Goal: Task Accomplishment & Management: Use online tool/utility

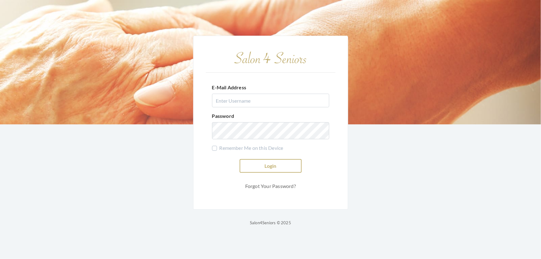
type input "shemekastephens@gmail.com"
click at [270, 163] on button "Login" at bounding box center [271, 166] width 62 height 14
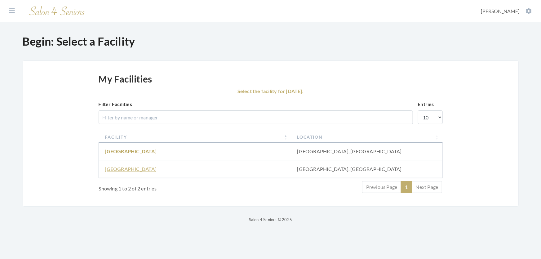
click at [118, 172] on link "Fair Haven" at bounding box center [131, 169] width 52 height 6
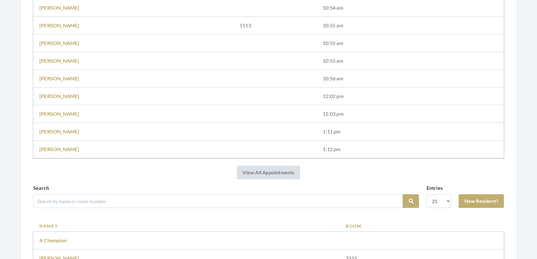
scroll to position [310, 0]
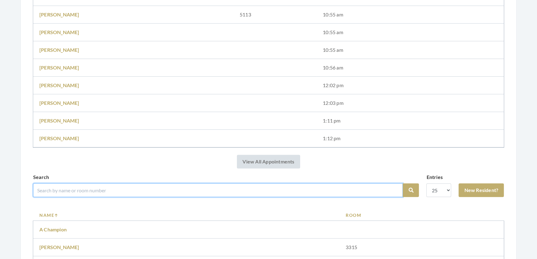
click at [88, 197] on input "search" at bounding box center [218, 190] width 370 height 14
click at [94, 194] on input "search" at bounding box center [218, 190] width 370 height 14
click at [95, 193] on input "search" at bounding box center [218, 190] width 370 height 14
type input "caroline"
click at [403, 183] on button "Search" at bounding box center [411, 190] width 16 height 14
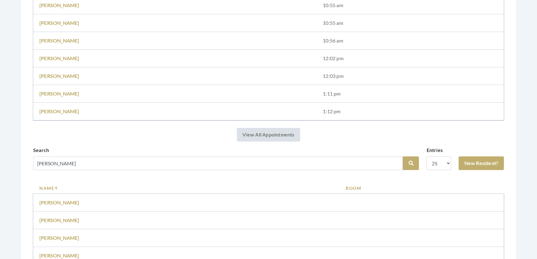
scroll to position [366, 0]
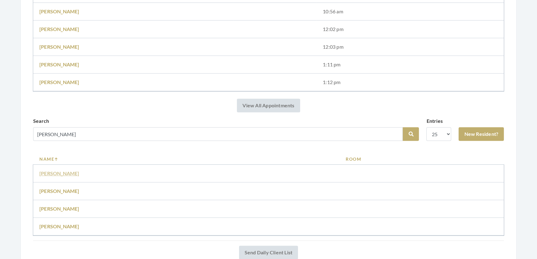
click at [76, 176] on link "[PERSON_NAME]" at bounding box center [59, 173] width 40 height 6
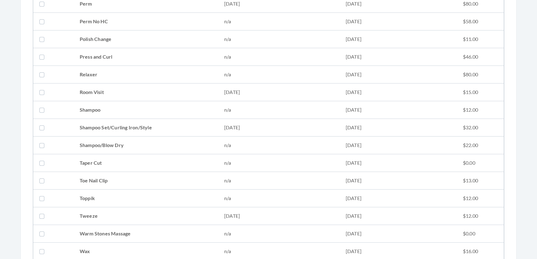
scroll to position [705, 0]
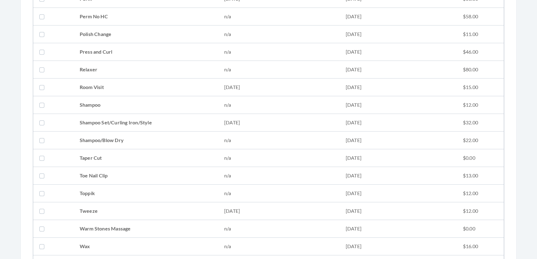
click at [114, 117] on td "Shampoo Set/Curling Iron/Style" at bounding box center [146, 123] width 145 height 18
checkbox input "true"
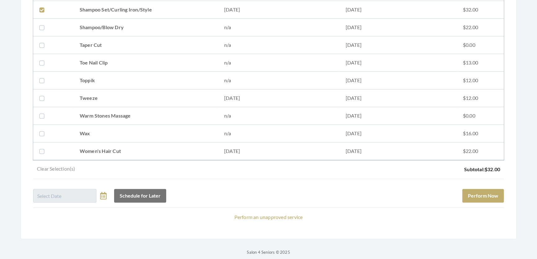
scroll to position [833, 0]
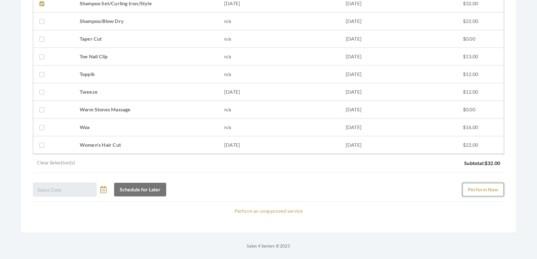
click at [480, 183] on button "Perform Now" at bounding box center [484, 190] width 42 height 14
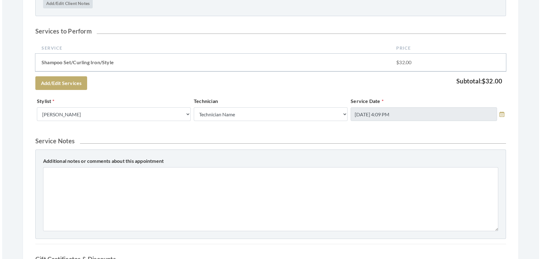
scroll to position [306, 0]
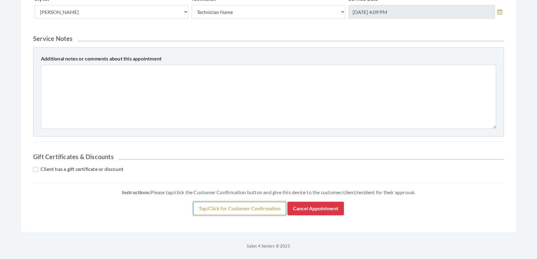
click at [271, 204] on button "Tap/Click for Customer Confirmation" at bounding box center [239, 209] width 93 height 14
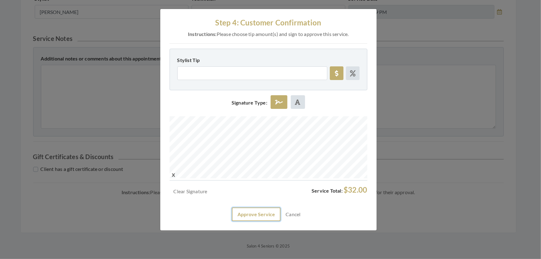
click at [259, 221] on button "Approve Service" at bounding box center [256, 215] width 49 height 14
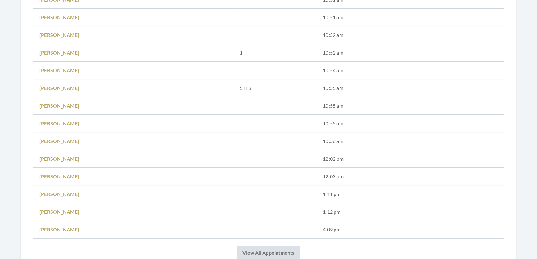
scroll to position [310, 0]
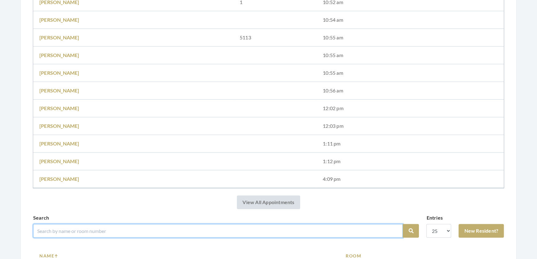
click at [59, 233] on input "search" at bounding box center [218, 231] width 370 height 14
type input "mary smyly"
click at [403, 224] on button "Search" at bounding box center [411, 231] width 16 height 14
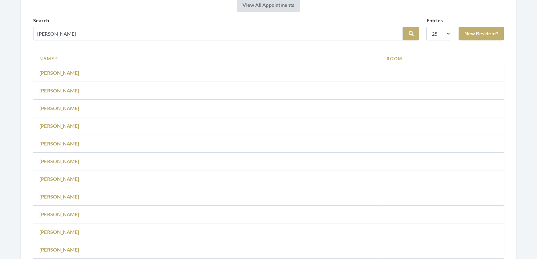
scroll to position [479, 0]
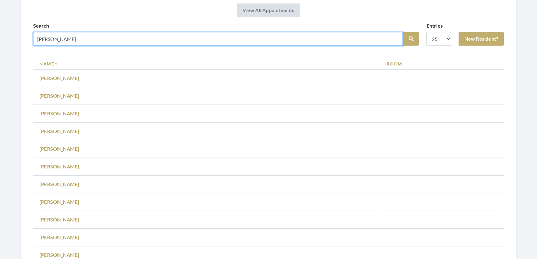
drag, startPoint x: 52, startPoint y: 49, endPoint x: 27, endPoint y: 53, distance: 24.5
click at [28, 52] on div "Salon Home Salon: Fair Haven - Facility: Fair Haven View Today's Transactions T…" at bounding box center [268, 78] width 496 height 995
type input "[PERSON_NAME]"
click at [403, 32] on button "Search" at bounding box center [411, 39] width 16 height 14
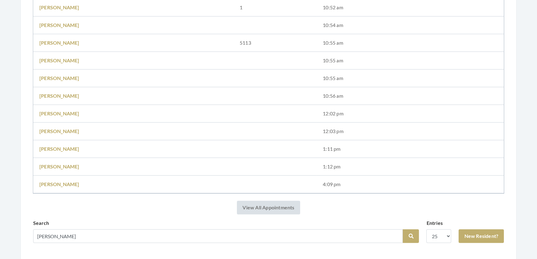
scroll to position [390, 0]
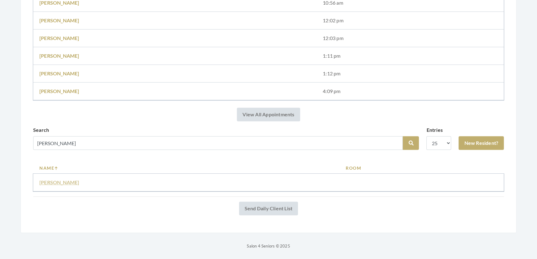
click at [59, 179] on link "[PERSON_NAME]" at bounding box center [59, 182] width 40 height 6
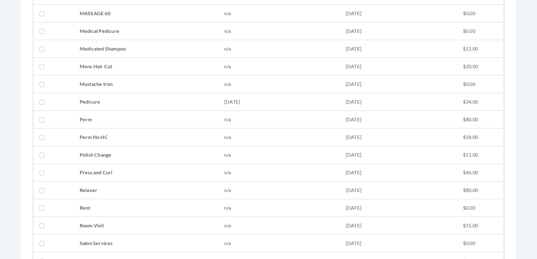
scroll to position [621, 0]
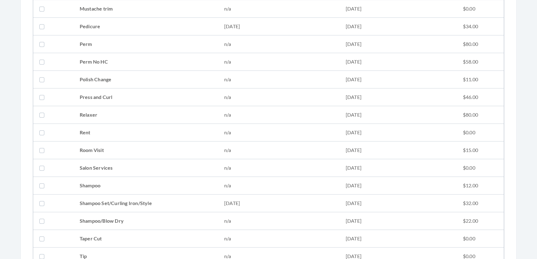
click at [91, 197] on td "Shampoo Set/Curling Iron/Style" at bounding box center [146, 204] width 145 height 18
checkbox input "true"
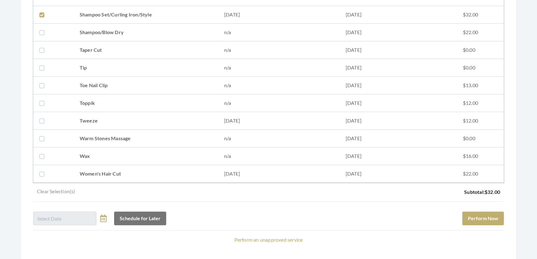
scroll to position [818, 0]
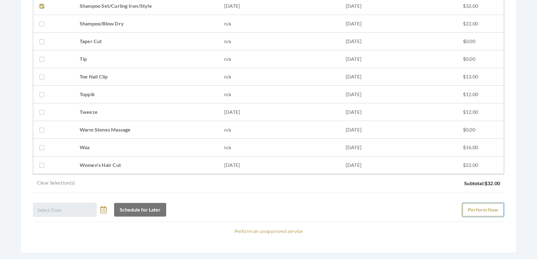
click at [490, 210] on button "Perform Now" at bounding box center [484, 210] width 42 height 14
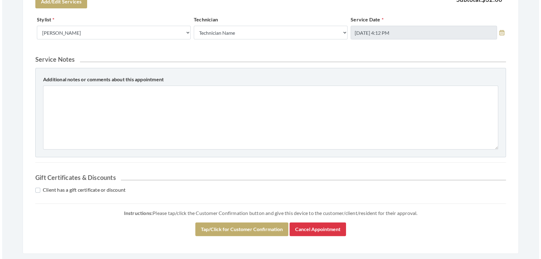
scroll to position [226, 0]
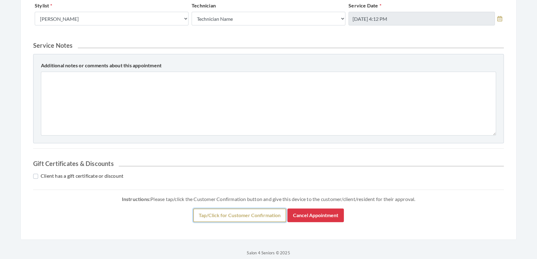
click at [254, 222] on button "Tap/Click for Customer Confirmation" at bounding box center [239, 215] width 93 height 14
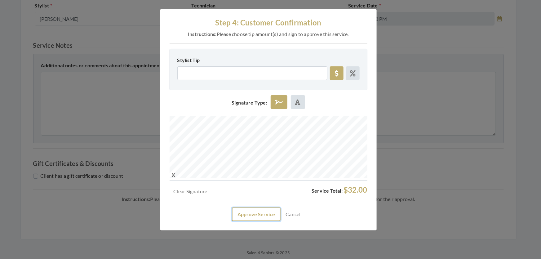
click at [258, 221] on button "Approve Service" at bounding box center [256, 215] width 49 height 14
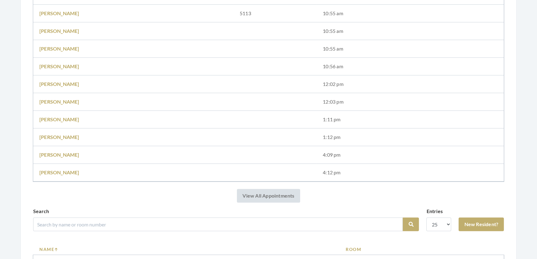
scroll to position [366, 0]
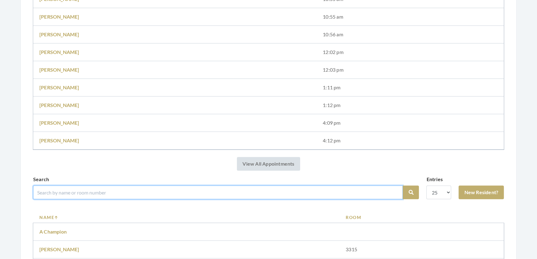
click at [79, 195] on input "search" at bounding box center [218, 193] width 370 height 14
type input "lilly"
click at [403, 186] on button "Search" at bounding box center [411, 193] width 16 height 14
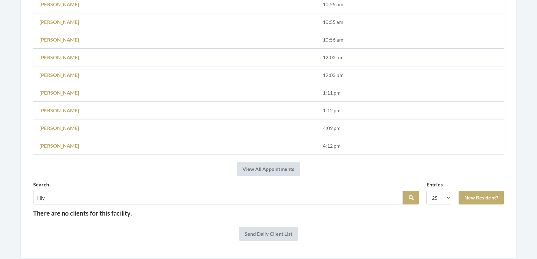
scroll to position [378, 0]
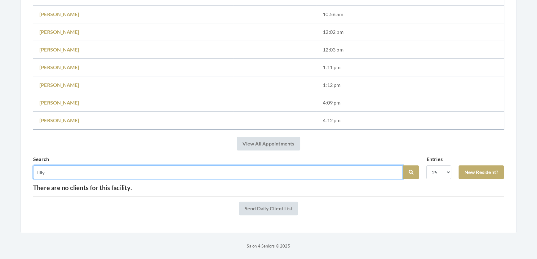
click at [72, 168] on input "lilly" at bounding box center [218, 172] width 370 height 14
type input "lily"
click at [403, 165] on button "Search" at bounding box center [411, 172] width 16 height 14
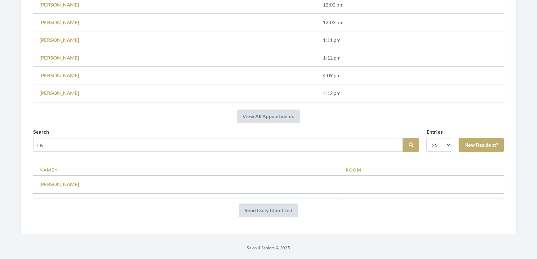
scroll to position [407, 0]
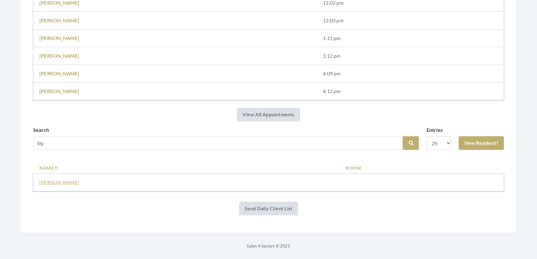
click at [43, 179] on link "[PERSON_NAME]" at bounding box center [59, 182] width 40 height 6
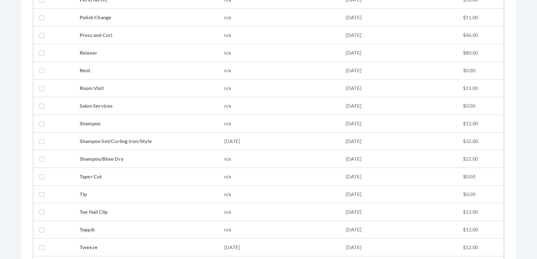
scroll to position [648, 0]
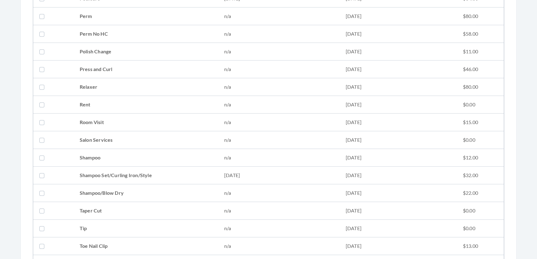
click at [152, 145] on td "Salon Services" at bounding box center [146, 140] width 145 height 18
click at [39, 136] on label at bounding box center [42, 139] width 7 height 7
checkbox input "false"
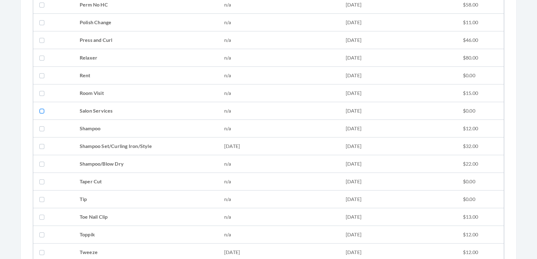
scroll to position [677, 0]
click at [128, 143] on td "Shampoo Set/Curling Iron/Style" at bounding box center [146, 147] width 145 height 18
checkbox input "true"
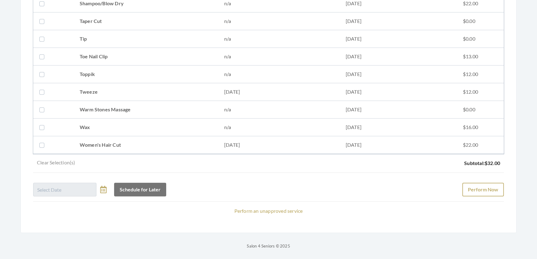
scroll to position [846, 0]
click at [480, 185] on button "Perform Now" at bounding box center [484, 190] width 42 height 14
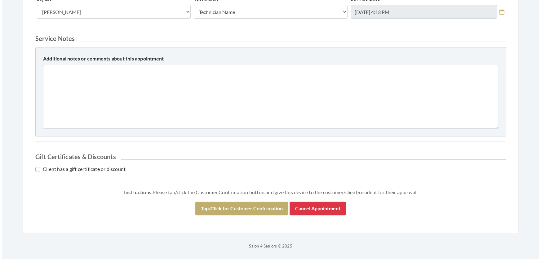
scroll to position [266, 0]
click at [217, 220] on div "Instructions: Please tap/click the Customer Confirmation button and give this d…" at bounding box center [268, 204] width 471 height 32
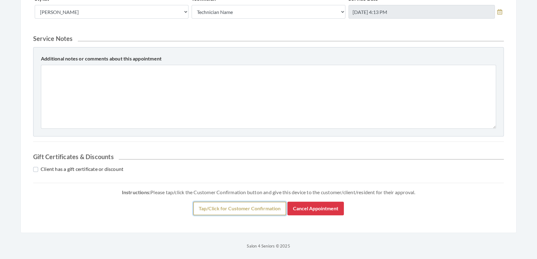
click at [221, 202] on button "Tap/Click for Customer Confirmation" at bounding box center [239, 209] width 93 height 14
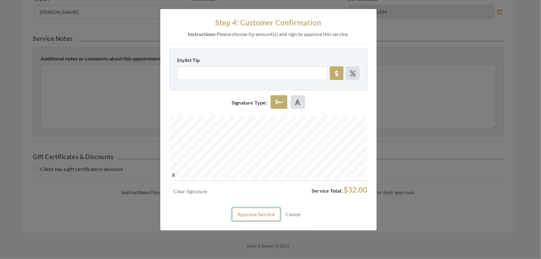
click at [258, 221] on button "Approve Service" at bounding box center [256, 215] width 49 height 14
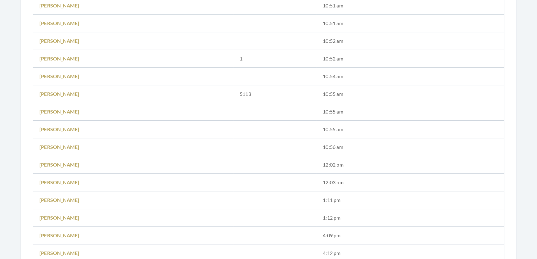
scroll to position [423, 0]
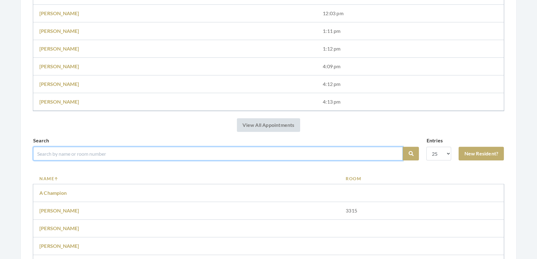
click at [161, 155] on input "search" at bounding box center [218, 154] width 370 height 14
type input "[PERSON_NAME]"
click at [403, 147] on button "Search" at bounding box center [411, 154] width 16 height 14
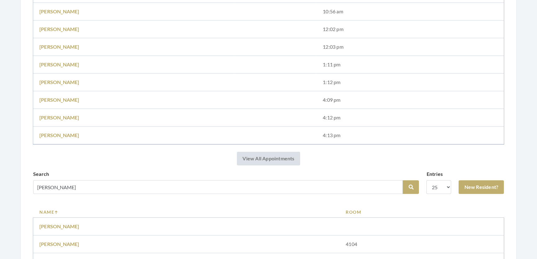
scroll to position [423, 0]
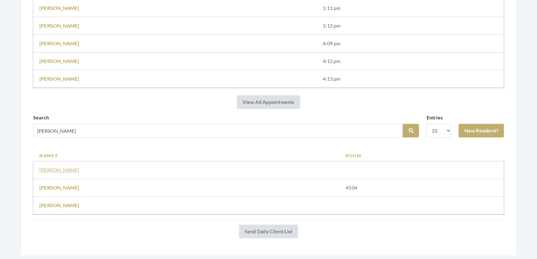
click at [58, 173] on link "[PERSON_NAME]" at bounding box center [59, 170] width 40 height 6
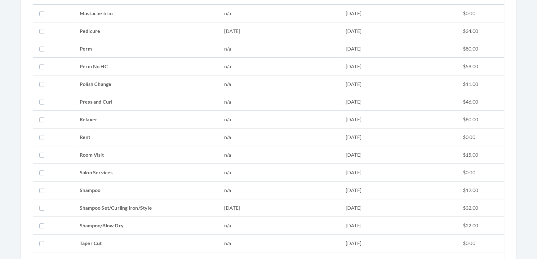
scroll to position [733, 0]
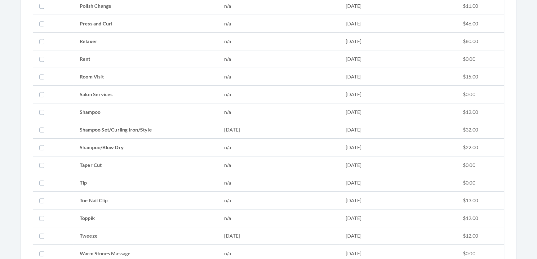
click at [132, 131] on td "Shampoo Set/Curling Iron/Style" at bounding box center [146, 130] width 145 height 18
checkbox input "true"
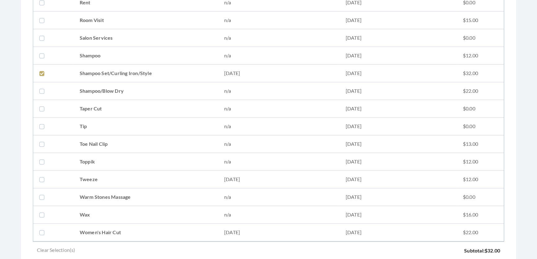
scroll to position [886, 0]
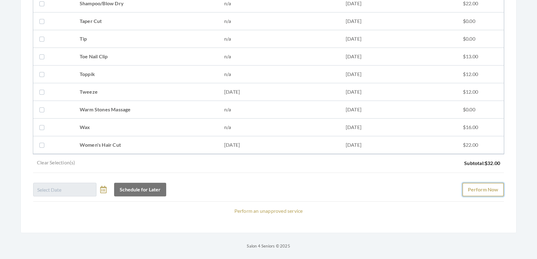
click at [474, 183] on button "Perform Now" at bounding box center [484, 190] width 42 height 14
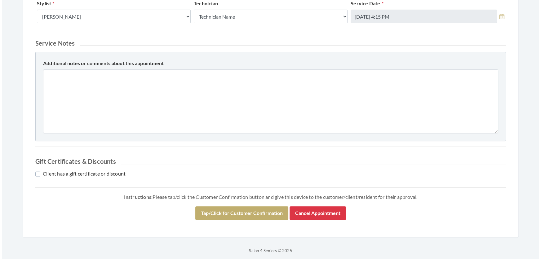
scroll to position [282, 0]
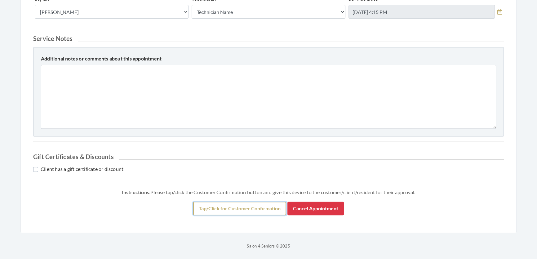
click at [210, 215] on button "Tap/Click for Customer Confirmation" at bounding box center [239, 209] width 93 height 14
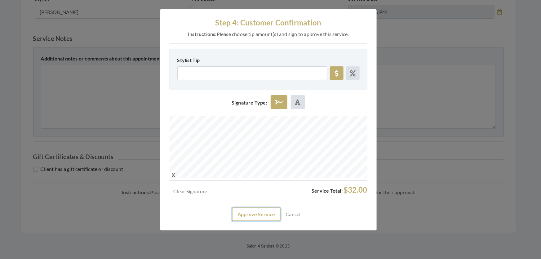
click at [250, 221] on button "Approve Service" at bounding box center [256, 215] width 49 height 14
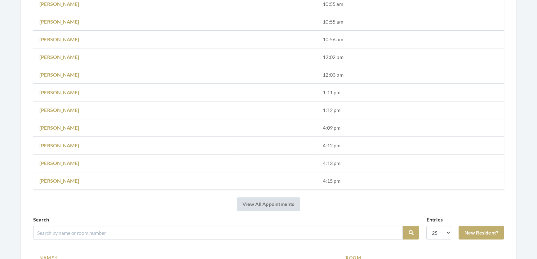
scroll to position [366, 0]
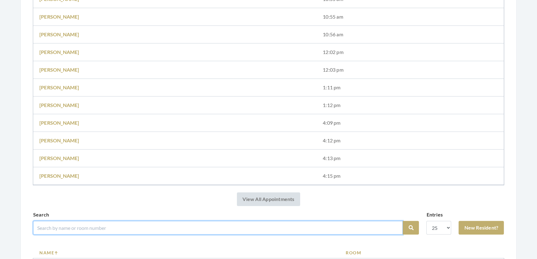
click at [152, 230] on input "search" at bounding box center [218, 228] width 370 height 14
type input "bettye"
click at [403, 221] on button "Search" at bounding box center [411, 228] width 16 height 14
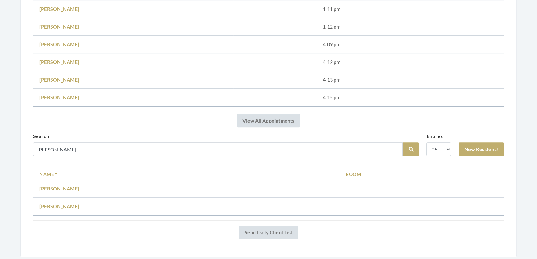
scroll to position [423, 0]
click at [60, 190] on link "[PERSON_NAME]" at bounding box center [59, 188] width 40 height 6
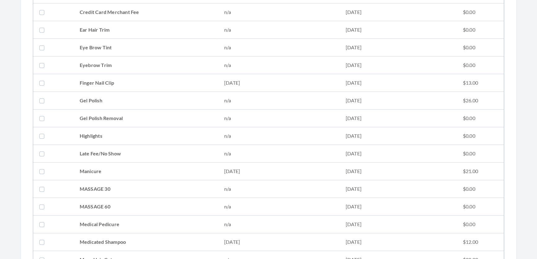
scroll to position [451, 0]
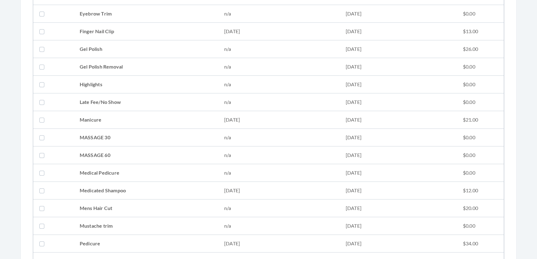
click at [229, 189] on td "[DATE]" at bounding box center [279, 191] width 122 height 18
checkbox input "true"
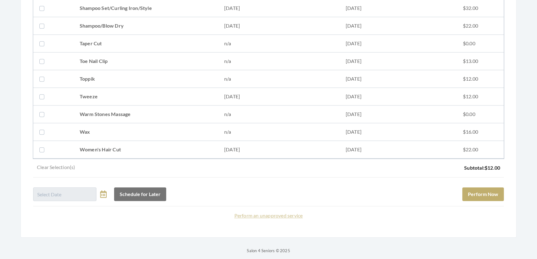
scroll to position [842, 0]
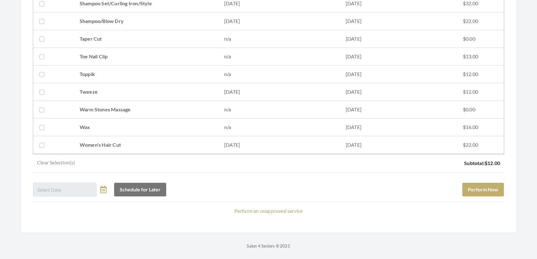
click at [235, 136] on td "[DATE]" at bounding box center [279, 145] width 122 height 18
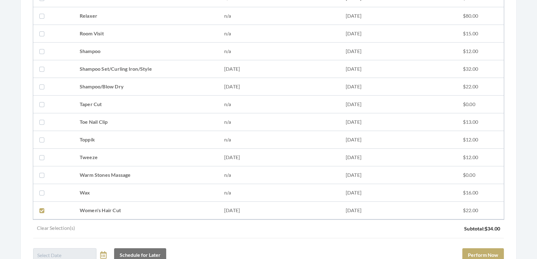
scroll to position [786, 0]
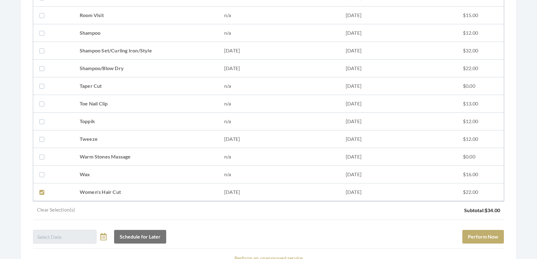
drag, startPoint x: 181, startPoint y: 195, endPoint x: 180, endPoint y: 189, distance: 6.9
click at [181, 193] on td "Women's Hair Cut" at bounding box center [146, 192] width 145 height 18
checkbox input "false"
drag, startPoint x: 173, startPoint y: 46, endPoint x: 202, endPoint y: 65, distance: 34.9
click at [173, 46] on td "Shampoo Set/Curling Iron/Style" at bounding box center [146, 51] width 145 height 18
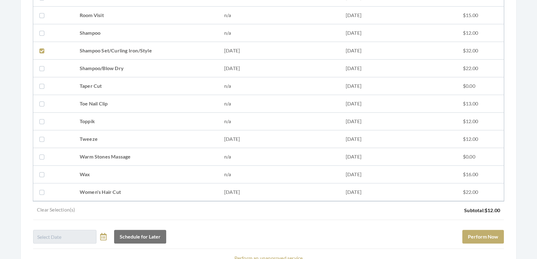
checkbox input "true"
click at [475, 235] on button "Perform Now" at bounding box center [484, 237] width 42 height 14
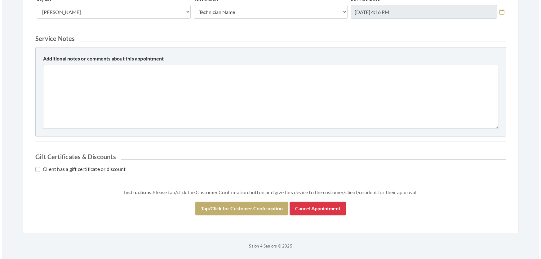
scroll to position [332, 0]
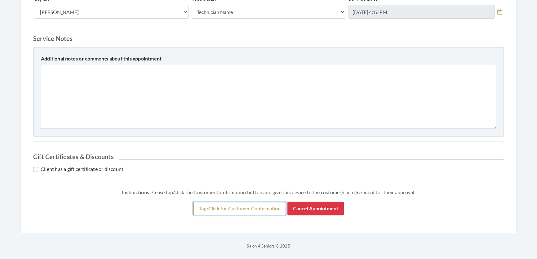
click at [242, 205] on button "Tap/Click for Customer Confirmation" at bounding box center [239, 209] width 93 height 14
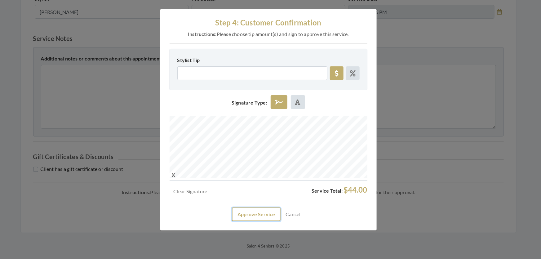
click at [232, 221] on button "Approve Service" at bounding box center [256, 215] width 49 height 14
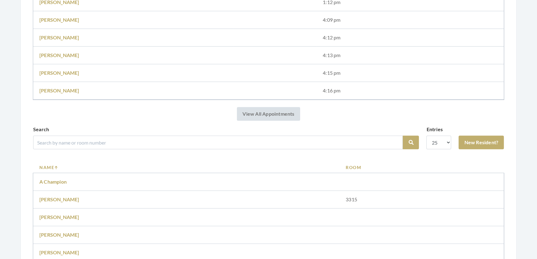
scroll to position [479, 0]
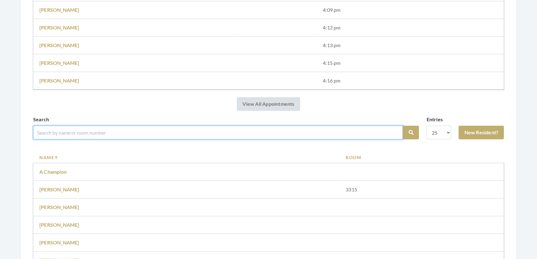
click at [146, 139] on input "search" at bounding box center [218, 133] width 370 height 14
type input "[PERSON_NAME]"
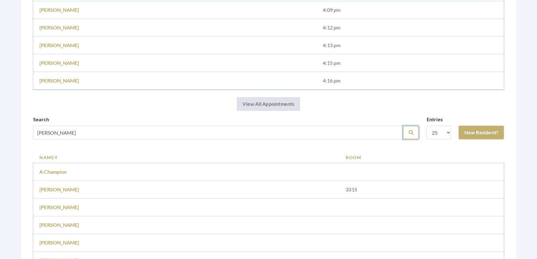
click at [409, 135] on icon "submit" at bounding box center [411, 132] width 5 height 5
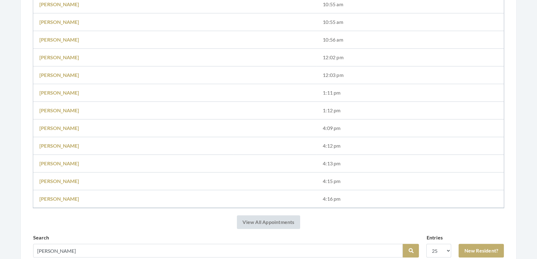
scroll to position [478, 0]
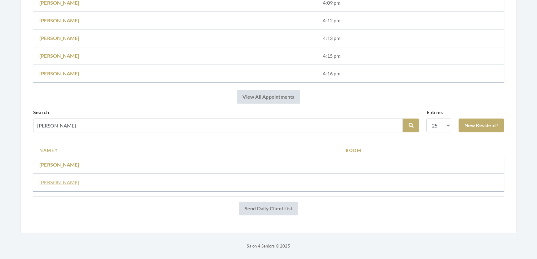
click at [71, 179] on link "[PERSON_NAME]" at bounding box center [59, 182] width 40 height 6
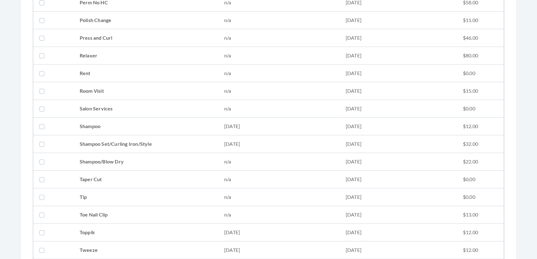
scroll to position [705, 0]
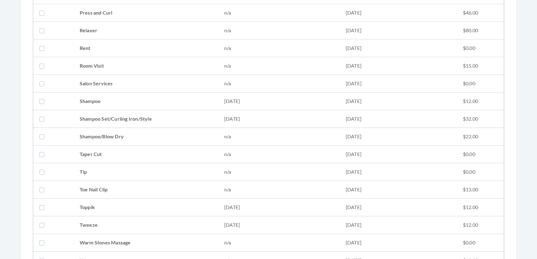
click at [92, 116] on td "Shampoo Set/Curling Iron/Style" at bounding box center [146, 119] width 145 height 18
checkbox input "true"
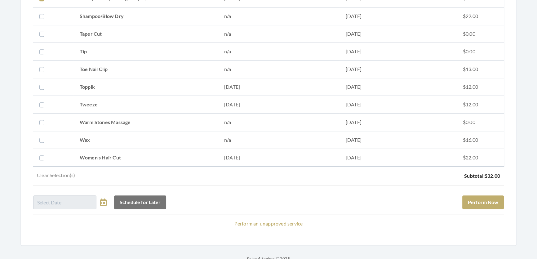
scroll to position [846, 0]
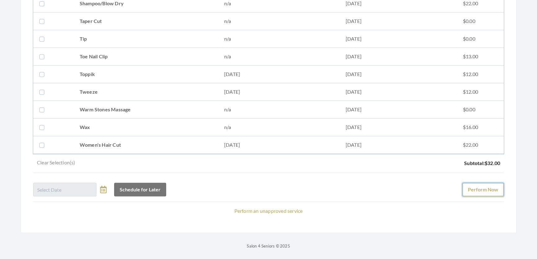
click at [499, 183] on button "Perform Now" at bounding box center [484, 190] width 42 height 14
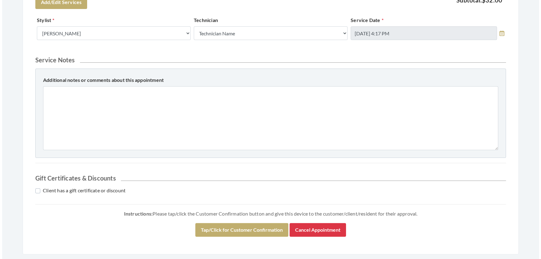
scroll to position [266, 0]
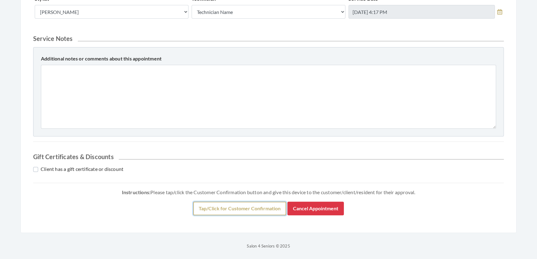
click at [258, 208] on button "Tap/Click for Customer Confirmation" at bounding box center [239, 209] width 93 height 14
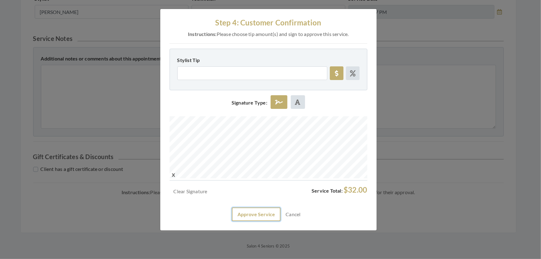
click at [263, 221] on button "Approve Service" at bounding box center [256, 215] width 49 height 14
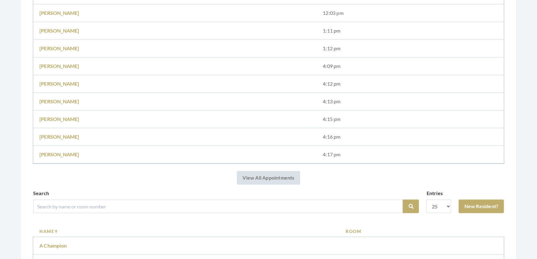
scroll to position [451, 0]
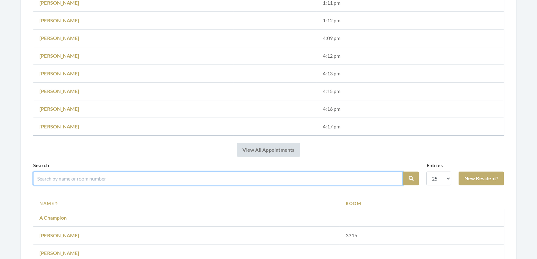
click at [139, 182] on input "search" at bounding box center [218, 179] width 370 height 14
type input "Nancy Brooks"
click at [403, 172] on button "Search" at bounding box center [411, 179] width 16 height 14
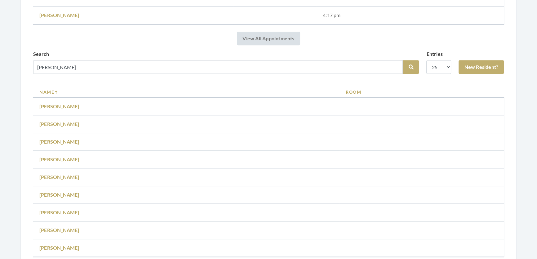
scroll to position [592, 0]
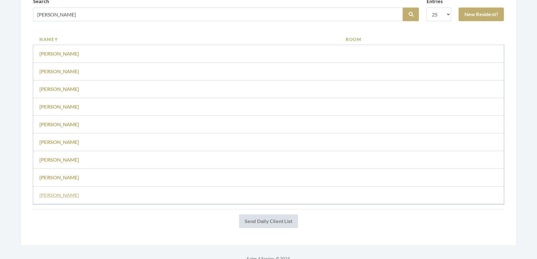
click at [66, 198] on link "[PERSON_NAME]" at bounding box center [59, 195] width 40 height 6
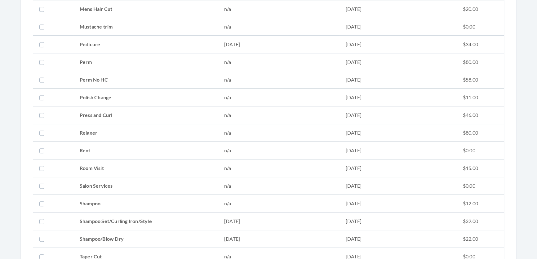
scroll to position [705, 0]
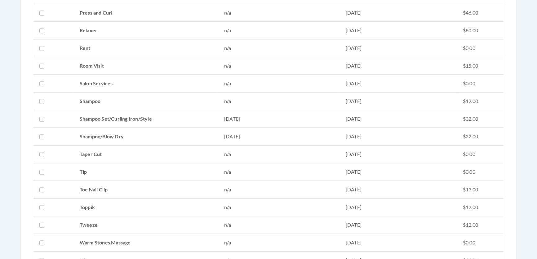
click at [189, 114] on td "Shampoo Set/Curling Iron/Style" at bounding box center [146, 119] width 145 height 18
checkbox input "true"
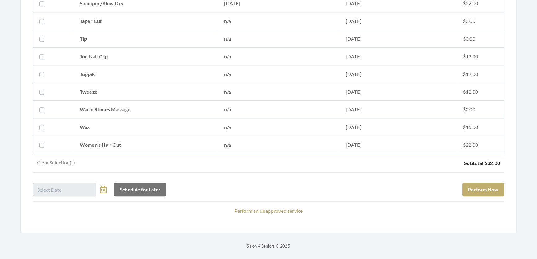
scroll to position [846, 0]
click at [489, 183] on button "Perform Now" at bounding box center [484, 190] width 42 height 14
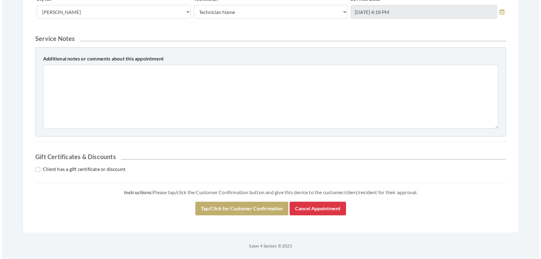
scroll to position [266, 0]
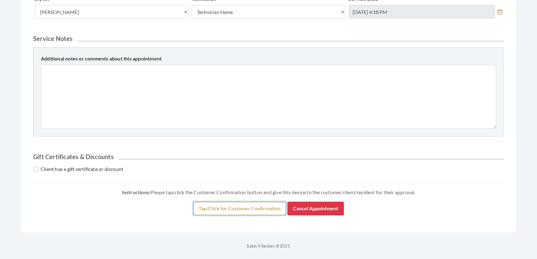
click at [256, 207] on button "Tap/Click for Customer Confirmation" at bounding box center [239, 209] width 93 height 14
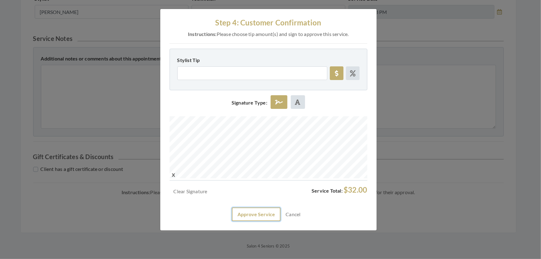
click at [261, 221] on button "Approve Service" at bounding box center [256, 215] width 49 height 14
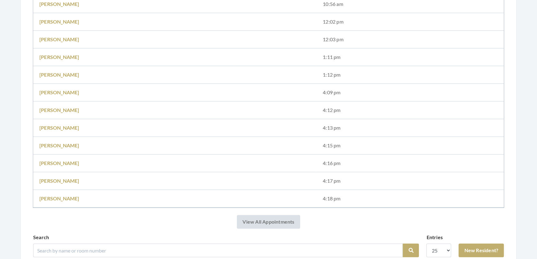
scroll to position [479, 0]
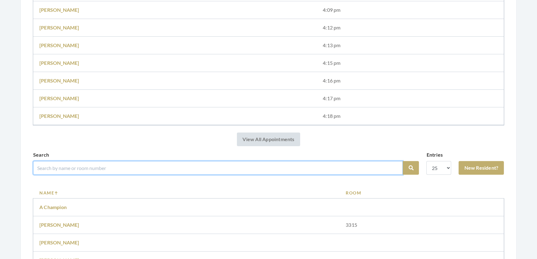
click at [64, 175] on input "search" at bounding box center [218, 168] width 370 height 14
type input "[PERSON_NAME]"
click at [403, 161] on button "Search" at bounding box center [411, 168] width 16 height 14
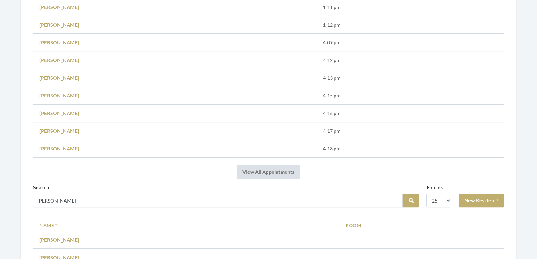
scroll to position [451, 0]
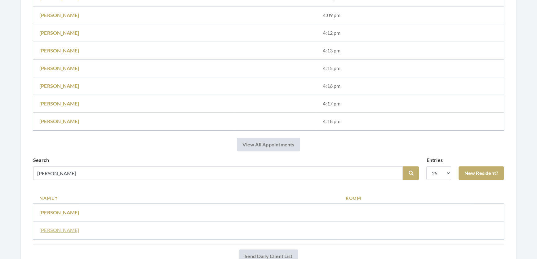
click at [69, 233] on link "[PERSON_NAME]" at bounding box center [59, 230] width 40 height 6
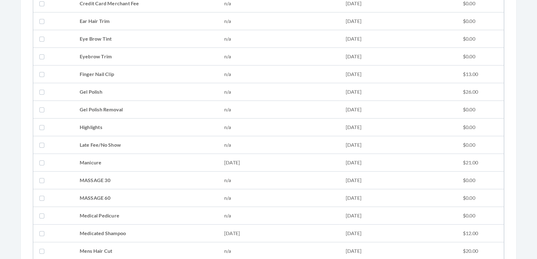
scroll to position [479, 0]
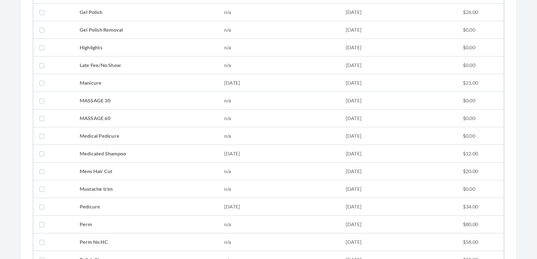
click at [97, 152] on td "Medicated Shampoo" at bounding box center [146, 154] width 145 height 18
checkbox input "true"
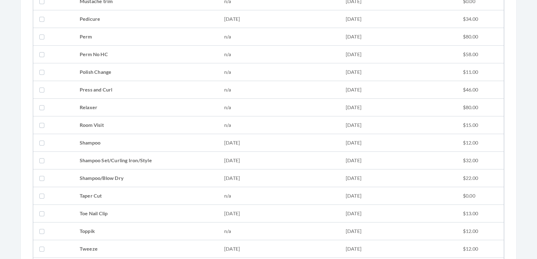
scroll to position [733, 0]
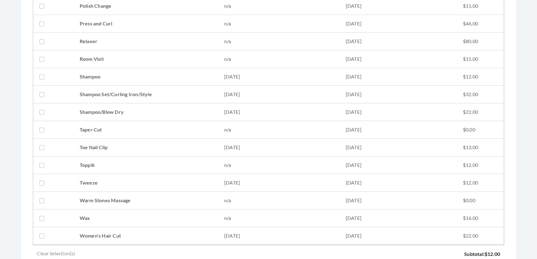
click at [115, 91] on td "Shampoo Set/Curling Iron/Style" at bounding box center [146, 95] width 145 height 18
checkbox input "true"
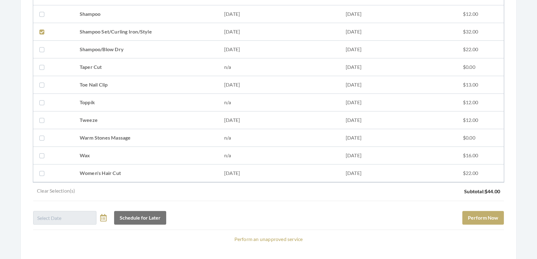
scroll to position [818, 0]
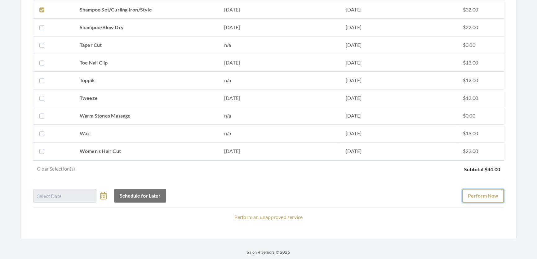
click at [483, 202] on button "Perform Now" at bounding box center [484, 196] width 42 height 14
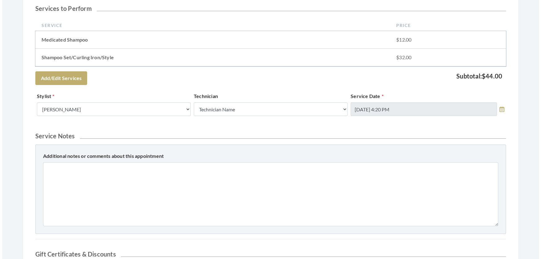
scroll to position [282, 0]
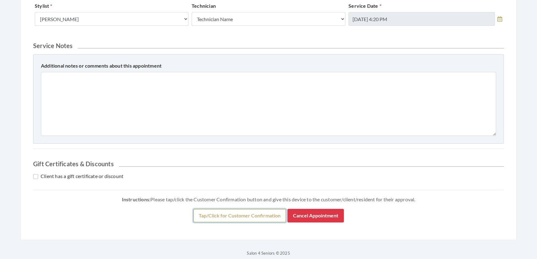
click at [245, 222] on button "Tap/Click for Customer Confirmation" at bounding box center [239, 216] width 93 height 14
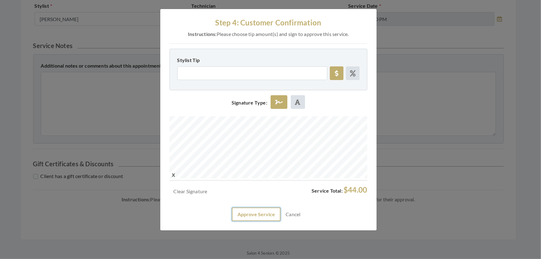
click at [257, 221] on button "Approve Service" at bounding box center [256, 215] width 49 height 14
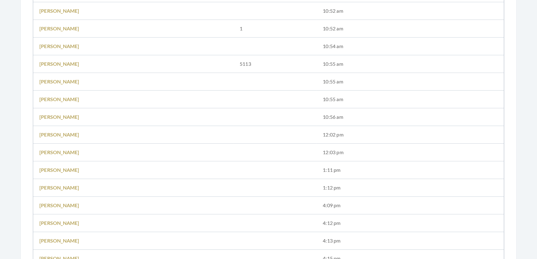
scroll to position [226, 0]
